Goal: Navigation & Orientation: Go to known website

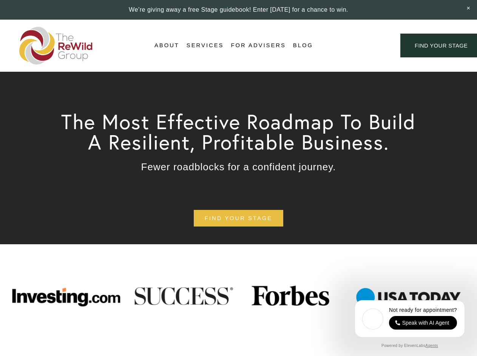
click at [357, 46] on div "Login Account" at bounding box center [357, 45] width 59 height 10
